Goal: Task Accomplishment & Management: Manage account settings

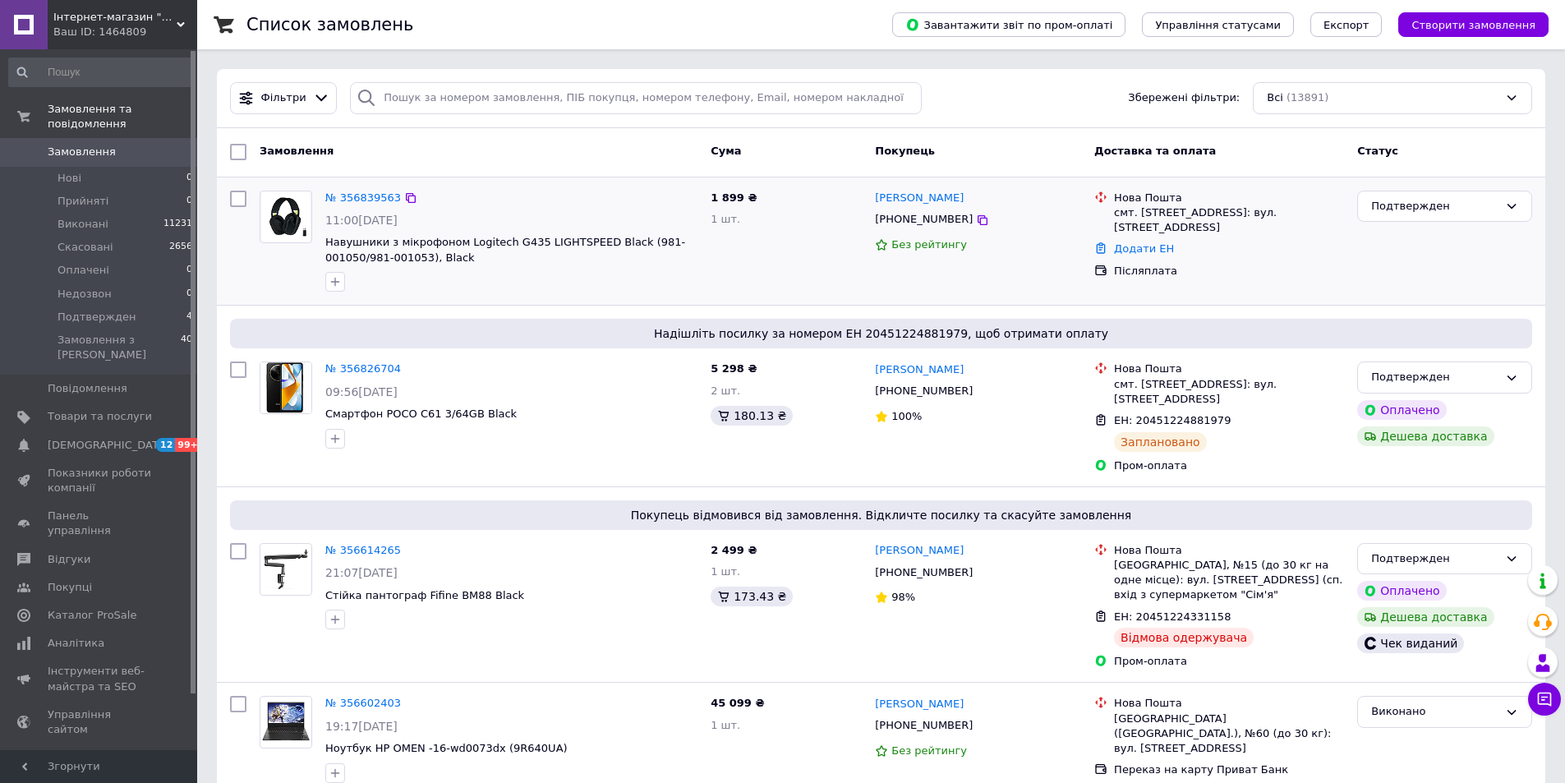
click at [376, 189] on div "№ 356839563" at bounding box center [363, 198] width 79 height 19
click at [376, 199] on link "№ 356839563" at bounding box center [363, 197] width 76 height 12
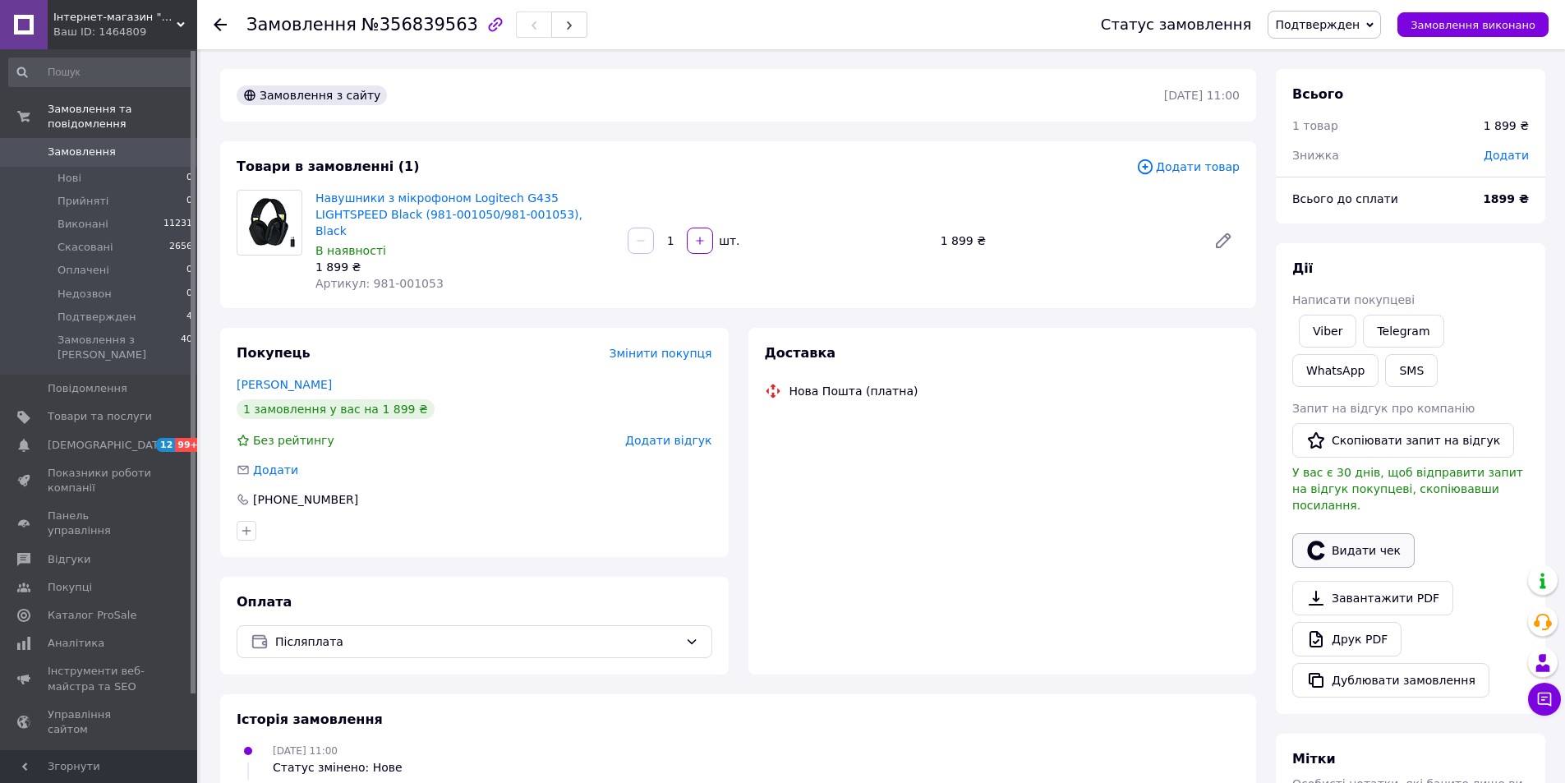
click at [1349, 531] on div "[PERSON_NAME] покупцеві Viber Telegram WhatsApp SMS Запит на відгук про компані…" at bounding box center [1410, 479] width 237 height 438
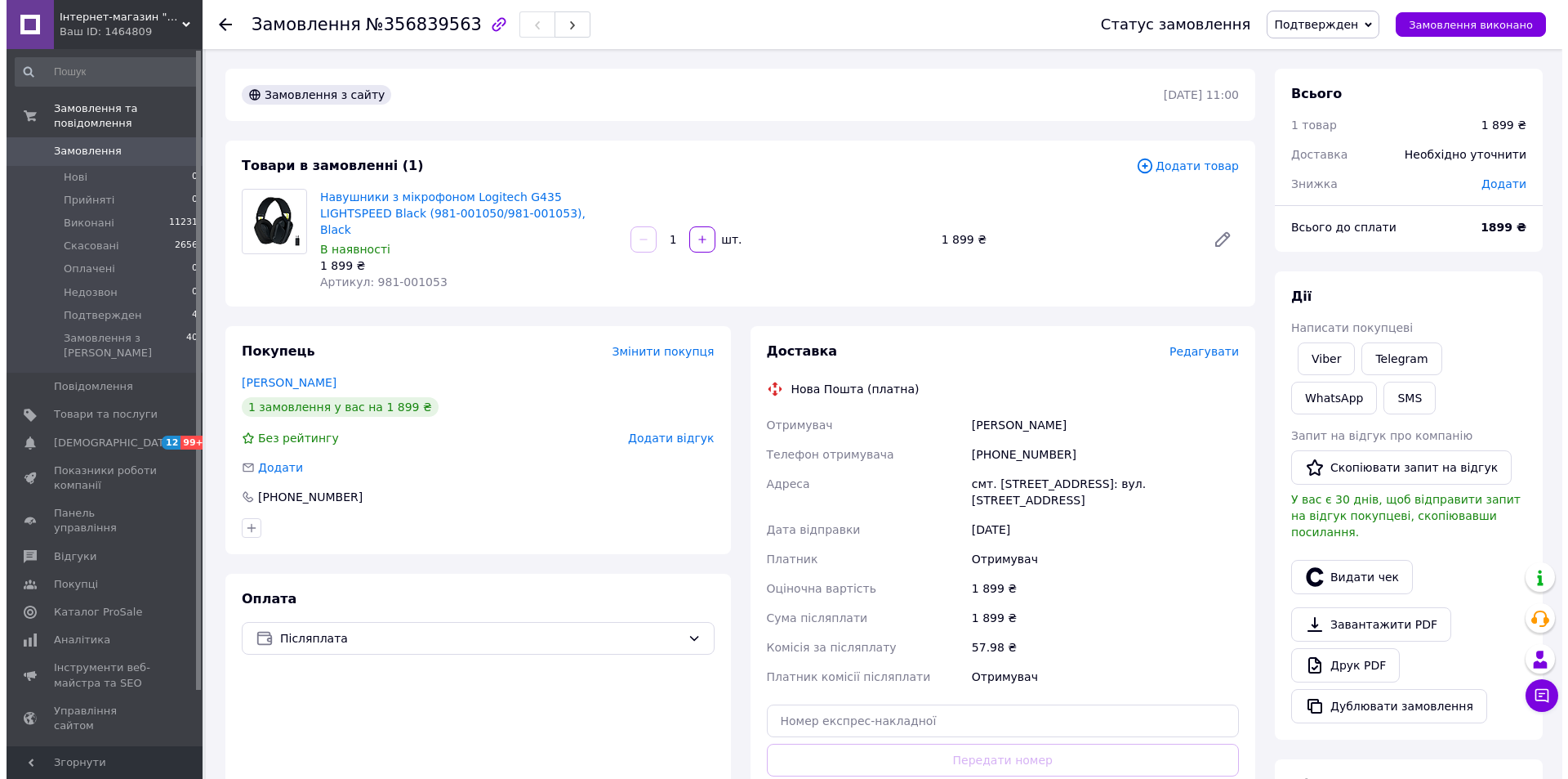
scroll to position [82, 0]
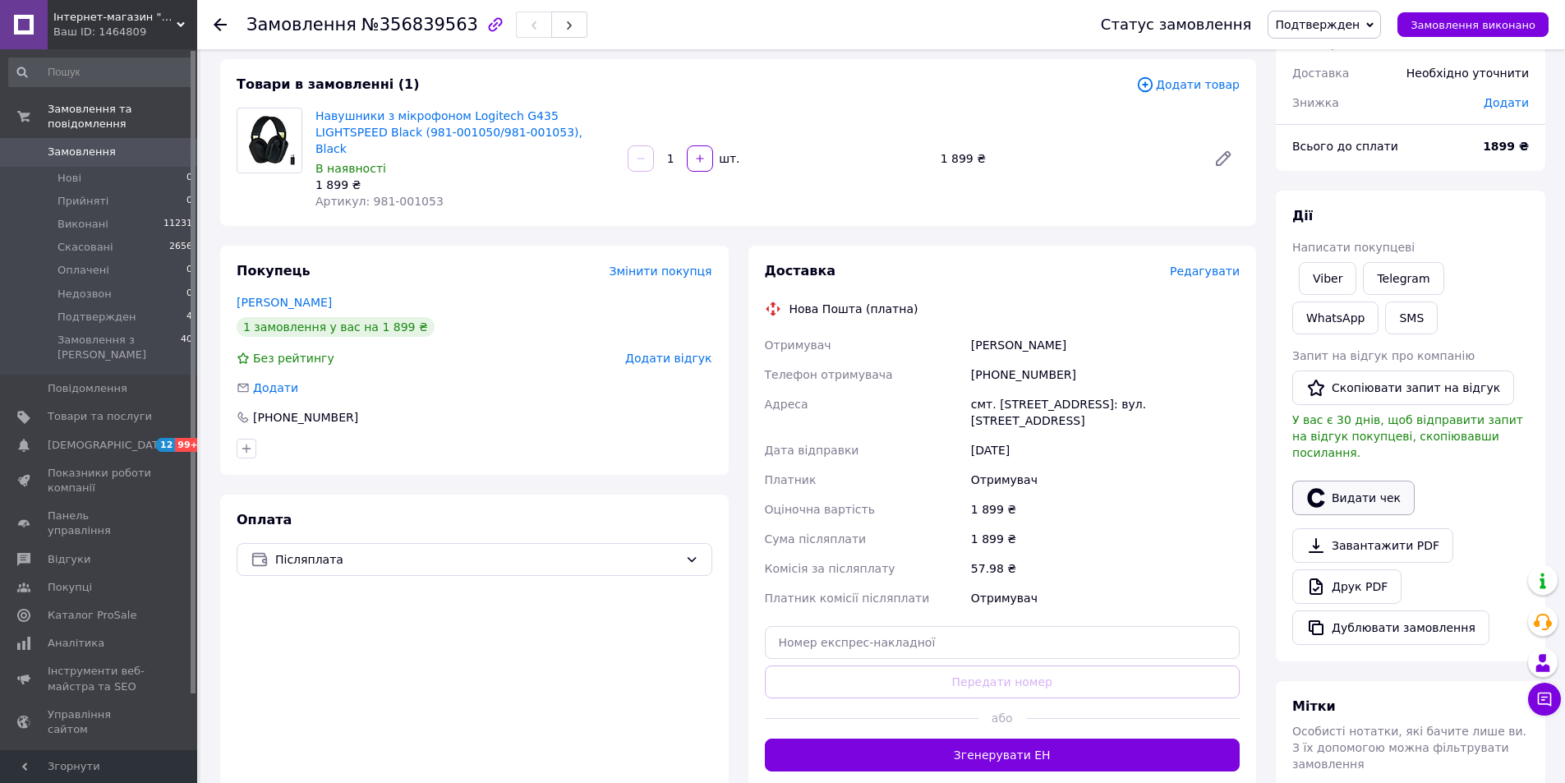
click at [1352, 485] on button "Видати чек" at bounding box center [1353, 497] width 122 height 34
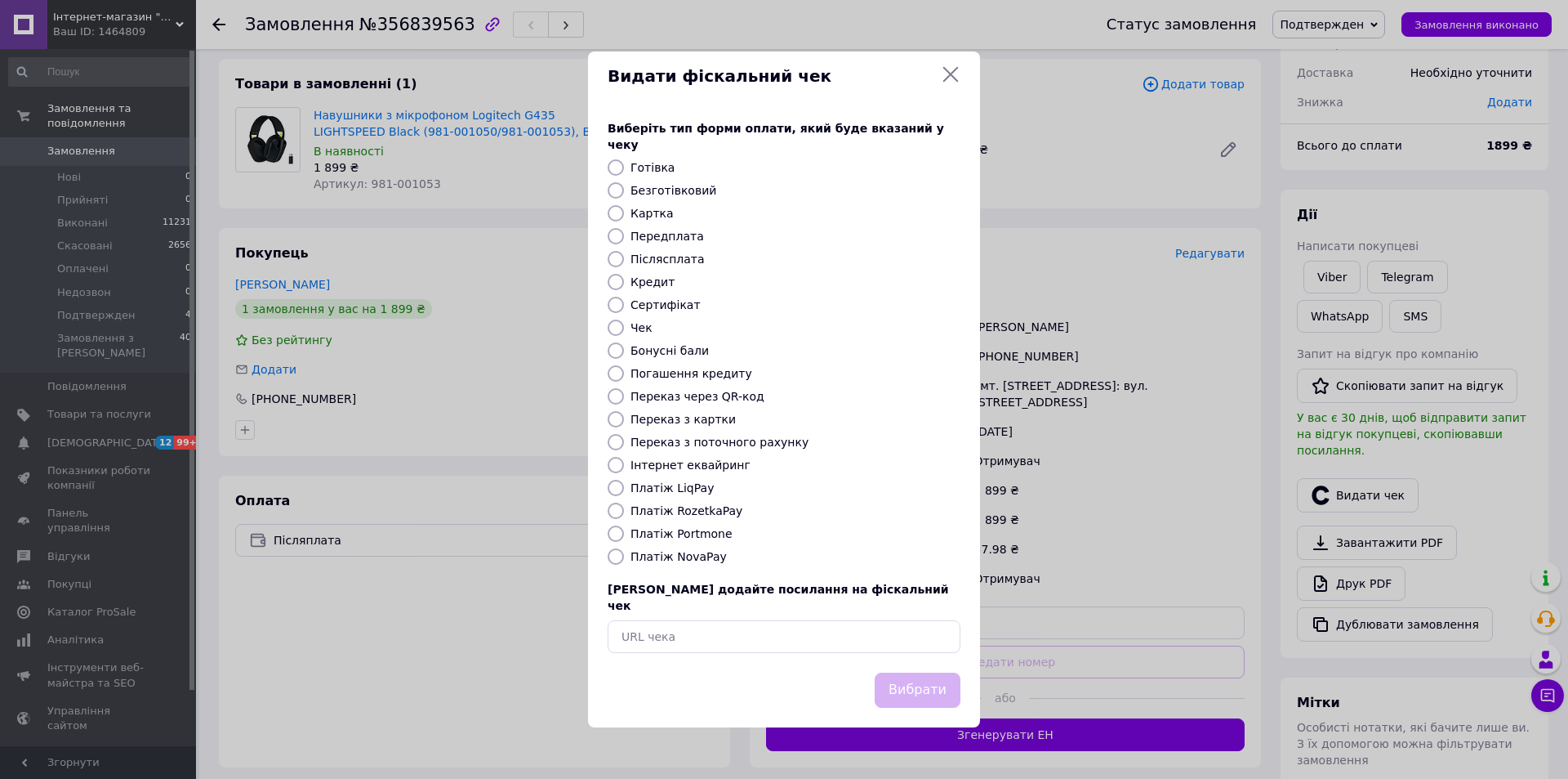
click at [674, 263] on label "Післясплата" at bounding box center [667, 259] width 75 height 13
click at [623, 263] on input "Післясплата" at bounding box center [615, 259] width 16 height 16
radio input "true"
click at [912, 679] on button "Вибрати" at bounding box center [918, 689] width 86 height 35
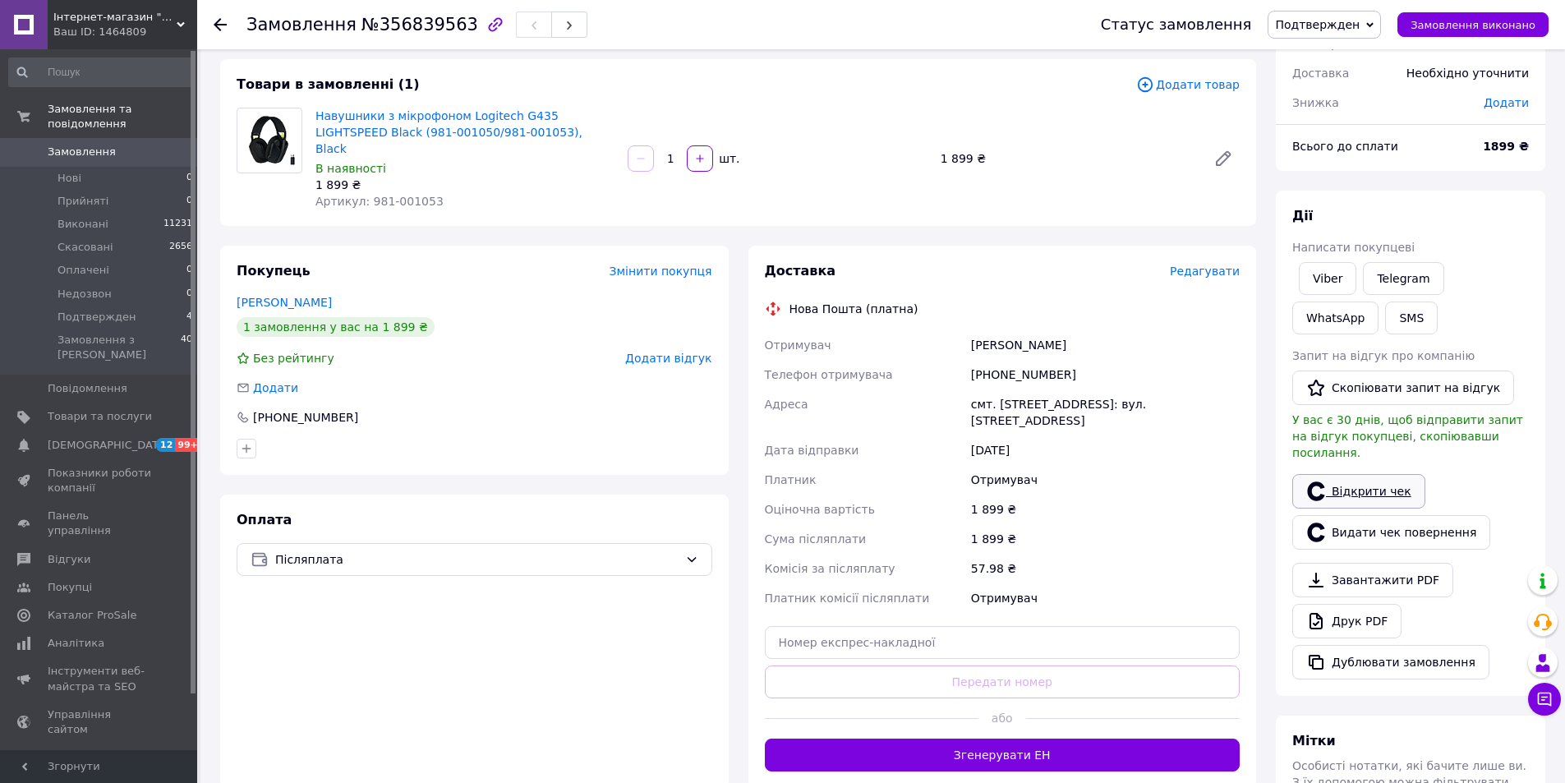
click at [1368, 474] on link "Відкрити чек" at bounding box center [1358, 491] width 133 height 34
click at [1193, 264] on span "Редагувати" at bounding box center [1205, 270] width 70 height 13
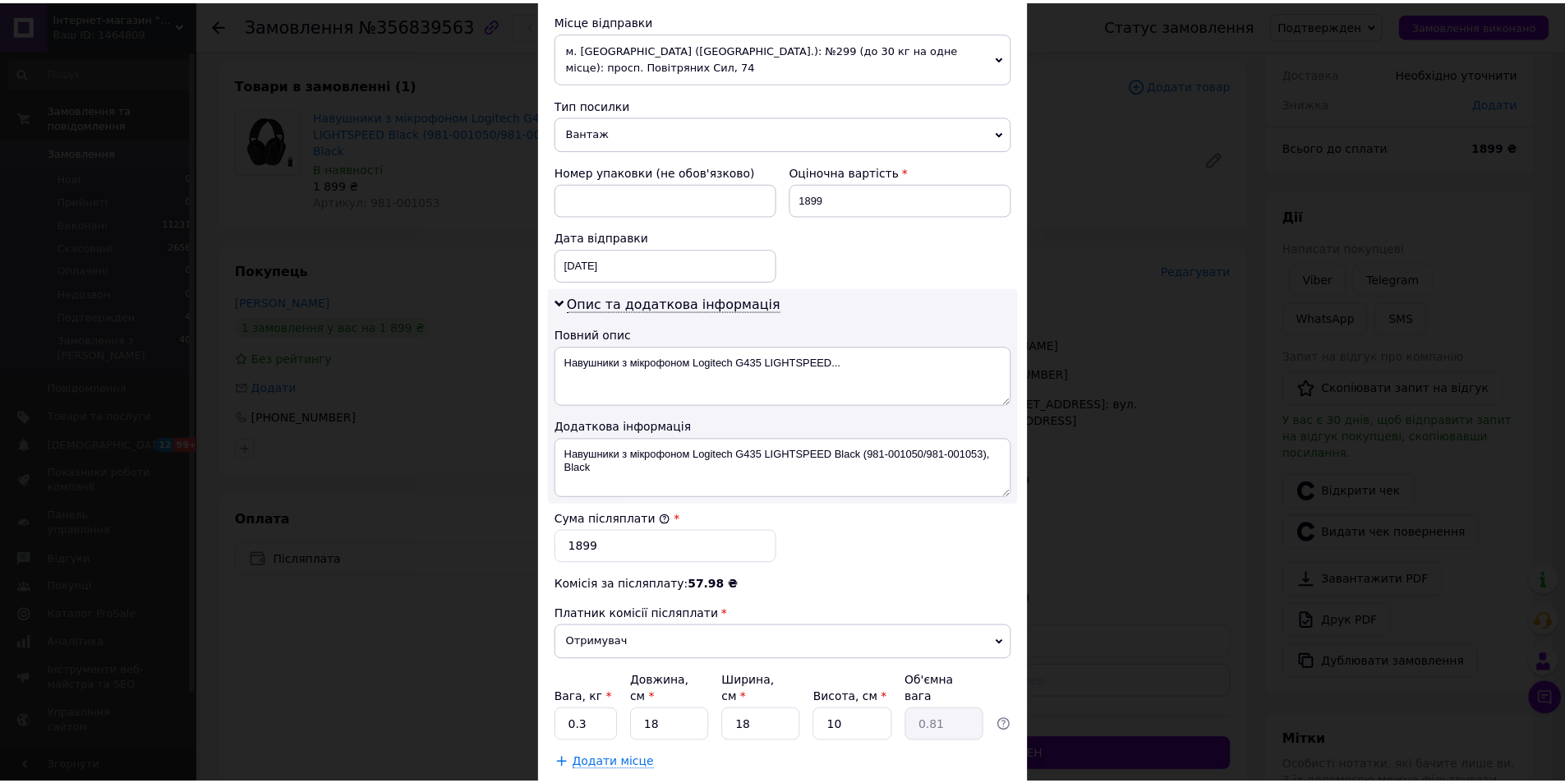
scroll to position [655, 0]
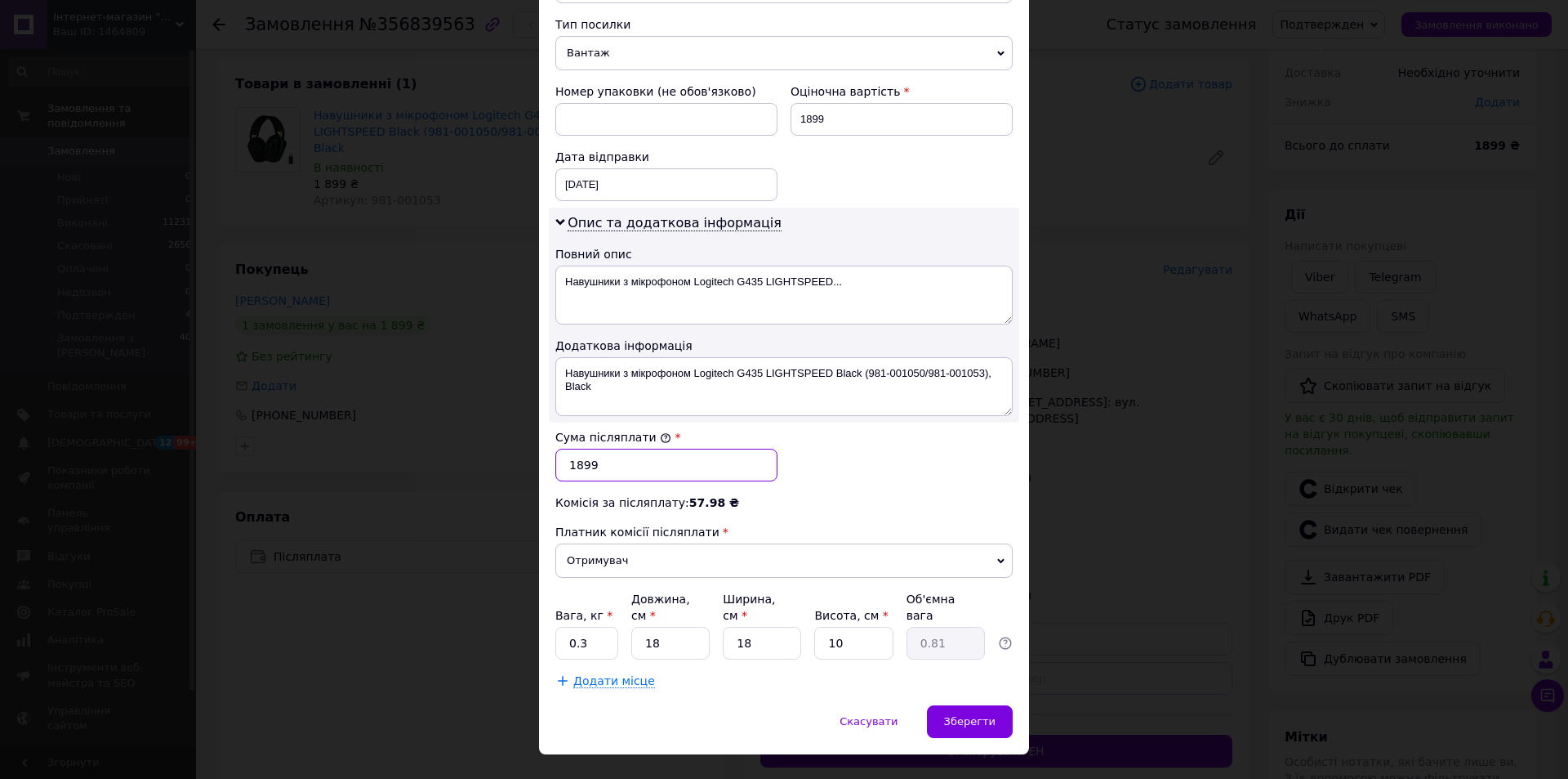
click at [579, 452] on input "1899" at bounding box center [666, 465] width 222 height 33
type input "1799"
click at [960, 715] on span "Зберегти" at bounding box center [969, 721] width 52 height 12
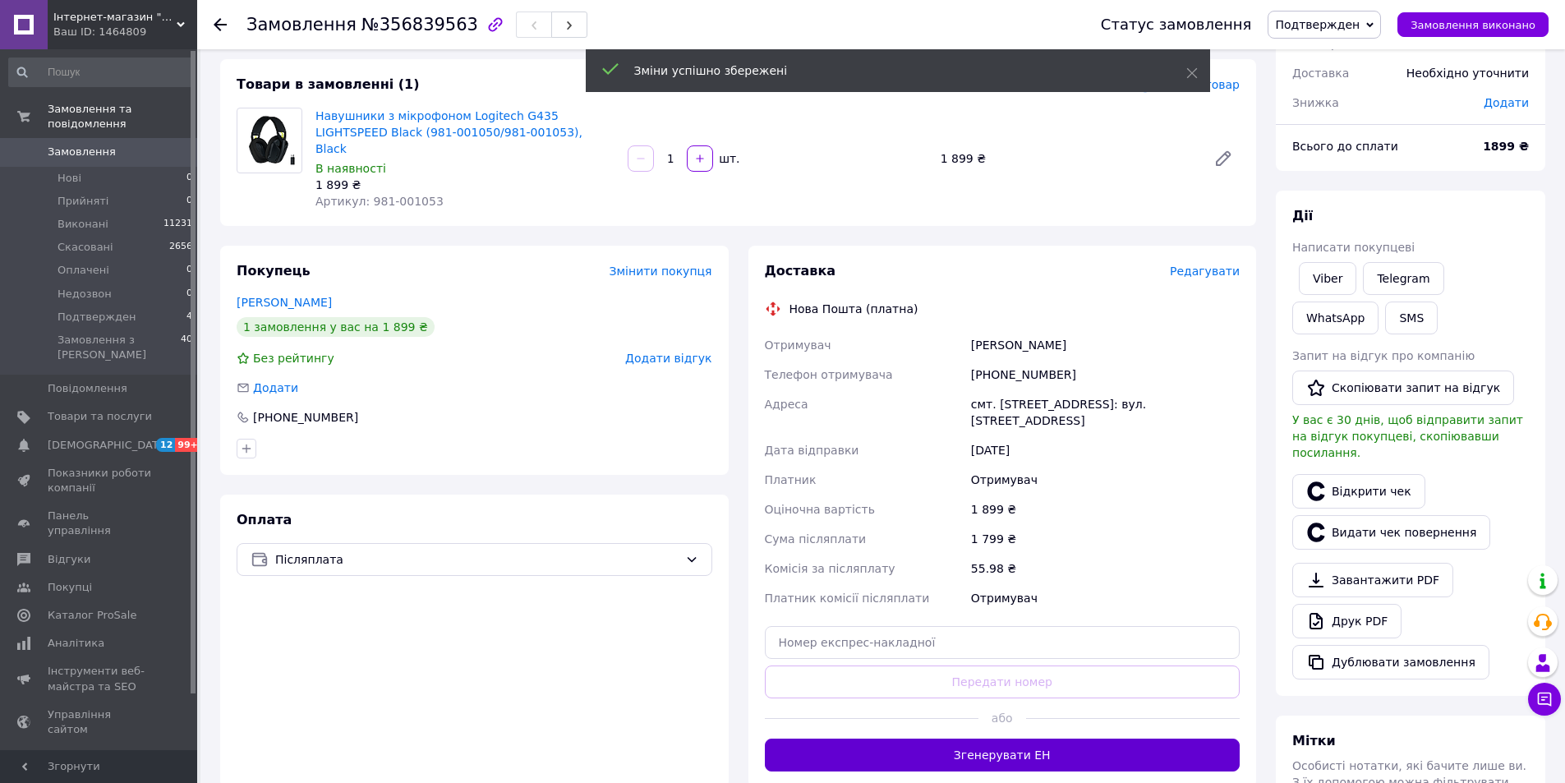
click at [1023, 738] on button "Згенерувати ЕН" at bounding box center [1003, 754] width 476 height 33
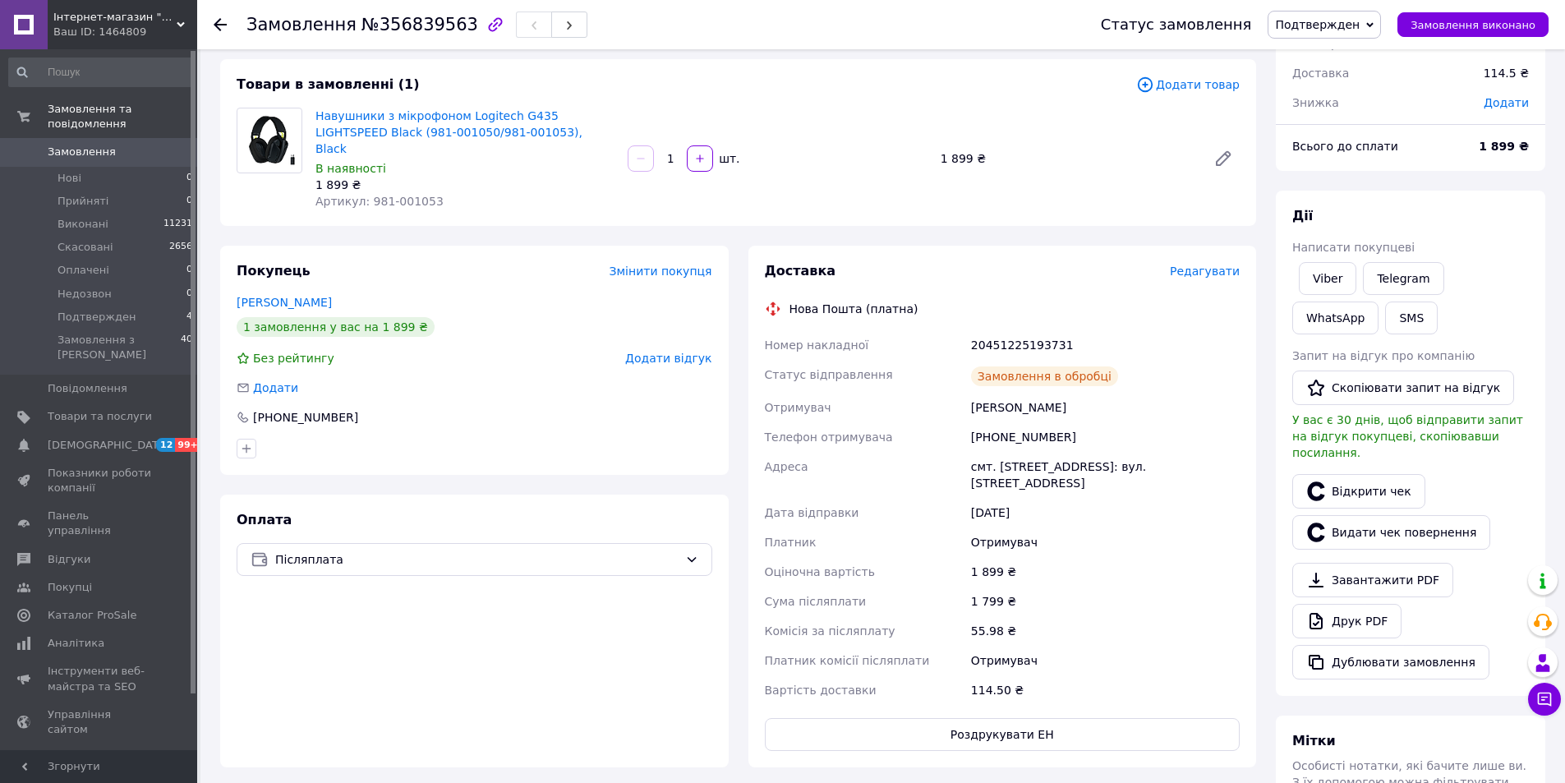
click at [1022, 718] on button "Роздрукувати ЕН" at bounding box center [1003, 734] width 476 height 33
click at [219, 25] on use at bounding box center [220, 24] width 13 height 13
